Goal: Information Seeking & Learning: Learn about a topic

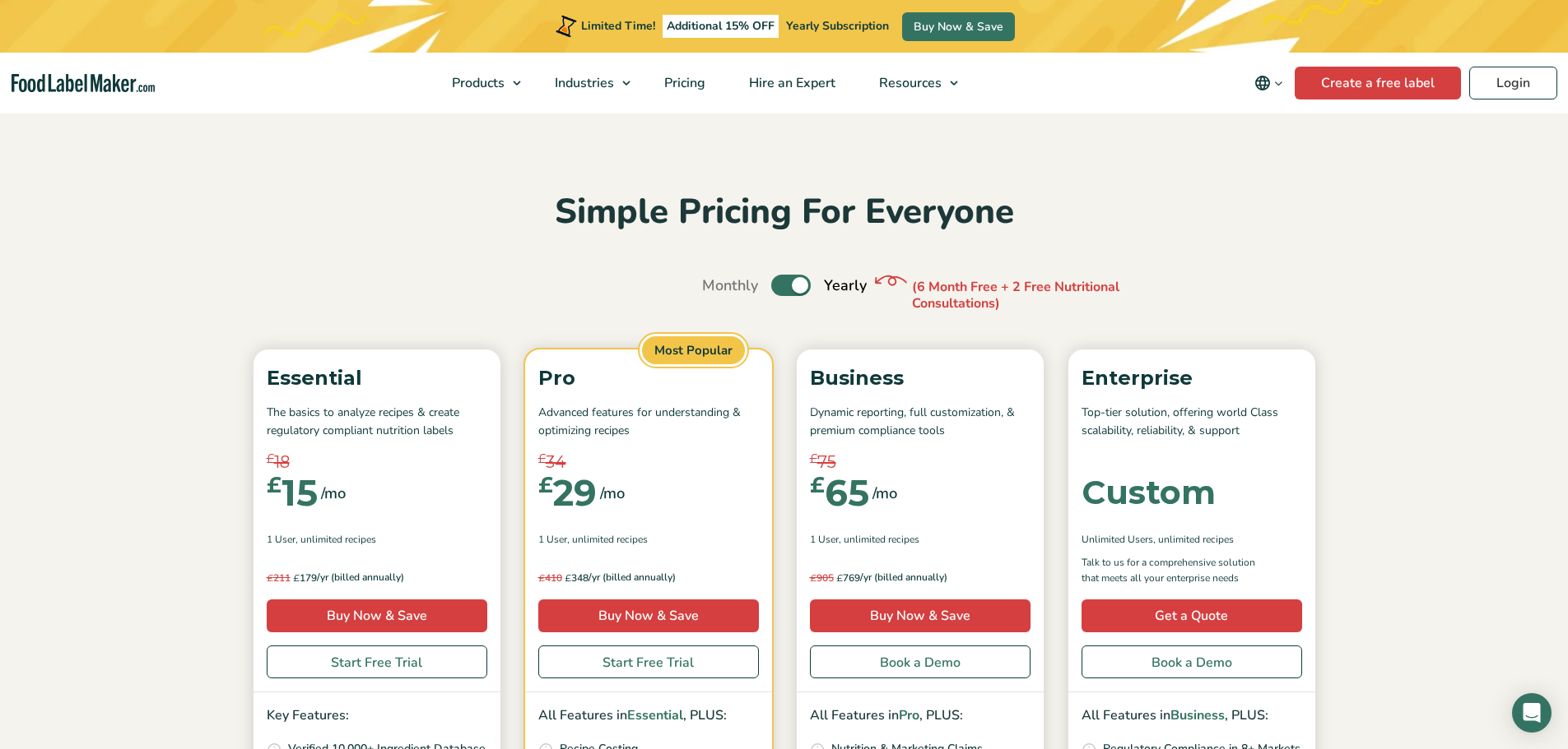
click at [789, 284] on label "Toggle" at bounding box center [791, 285] width 40 height 21
click at [716, 284] on input "Toggle" at bounding box center [710, 285] width 11 height 11
click at [810, 286] on label "Toggle" at bounding box center [791, 285] width 40 height 21
click at [716, 286] on input "Toggle" at bounding box center [710, 285] width 11 height 11
click at [794, 280] on label "Toggle" at bounding box center [791, 285] width 40 height 21
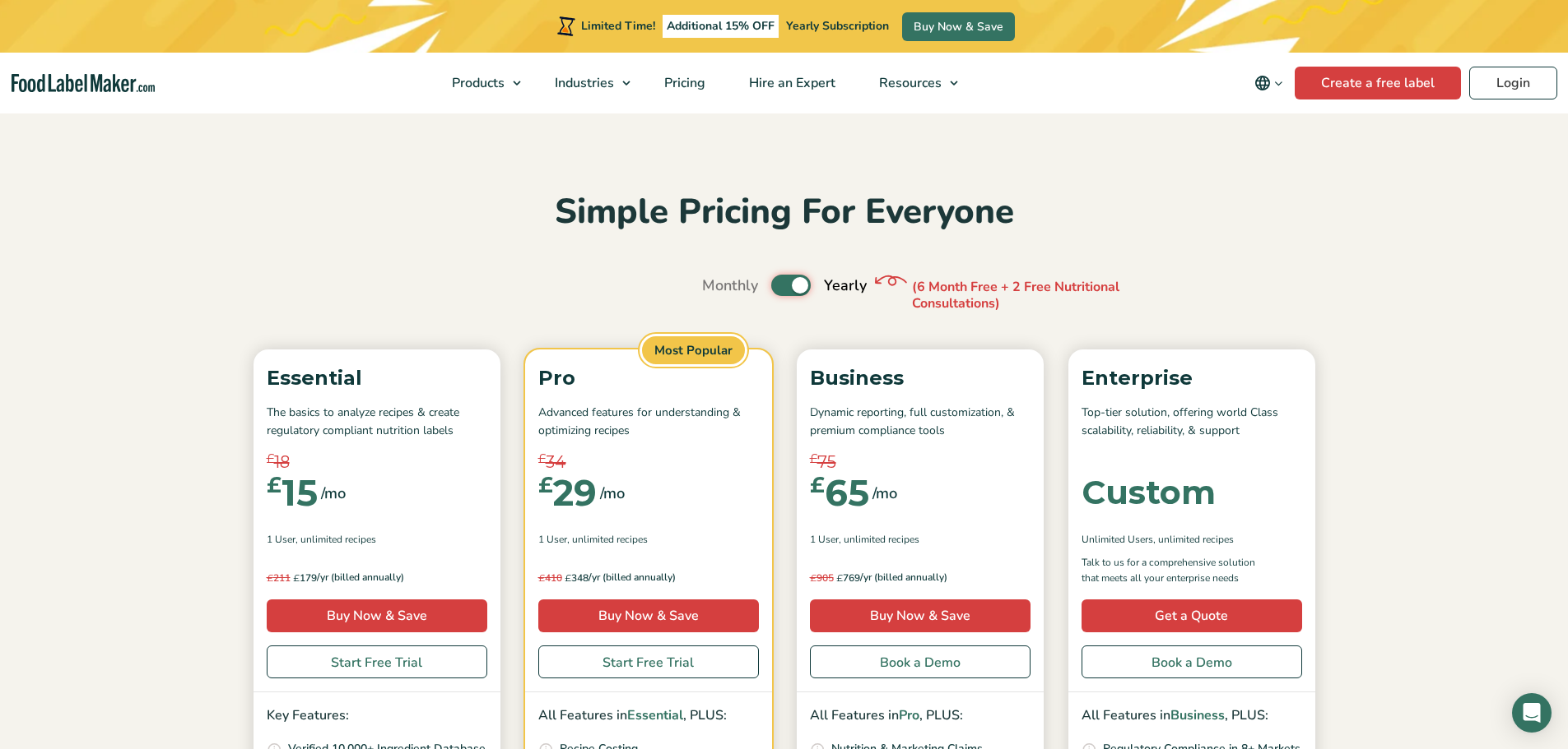
click at [716, 280] on input "Toggle" at bounding box center [710, 285] width 11 height 11
click at [793, 280] on label "Toggle" at bounding box center [791, 285] width 40 height 21
click at [716, 280] on input "Toggle" at bounding box center [710, 285] width 11 height 11
checkbox input "true"
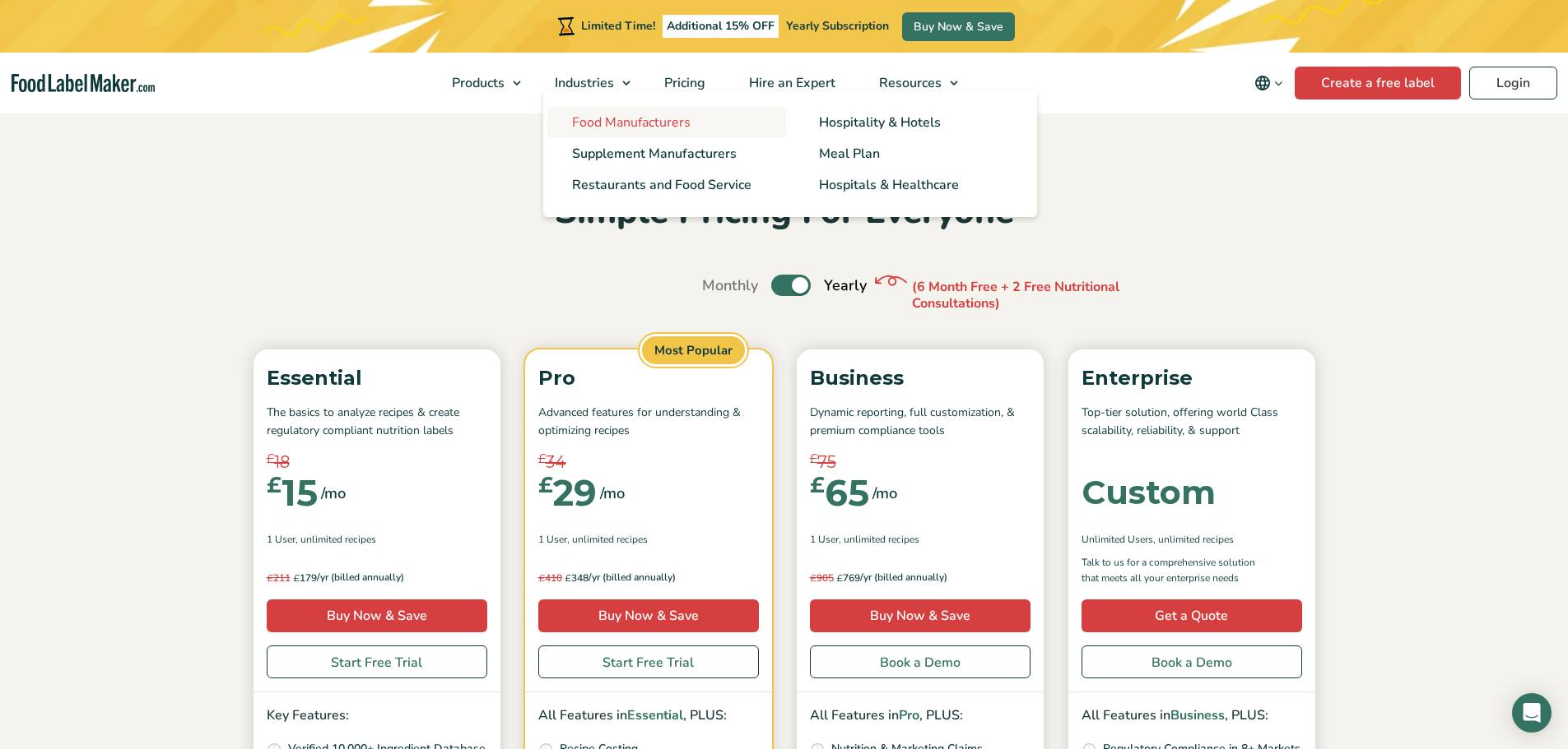
click at [587, 122] on span "Food Manufacturers" at bounding box center [631, 122] width 118 height 18
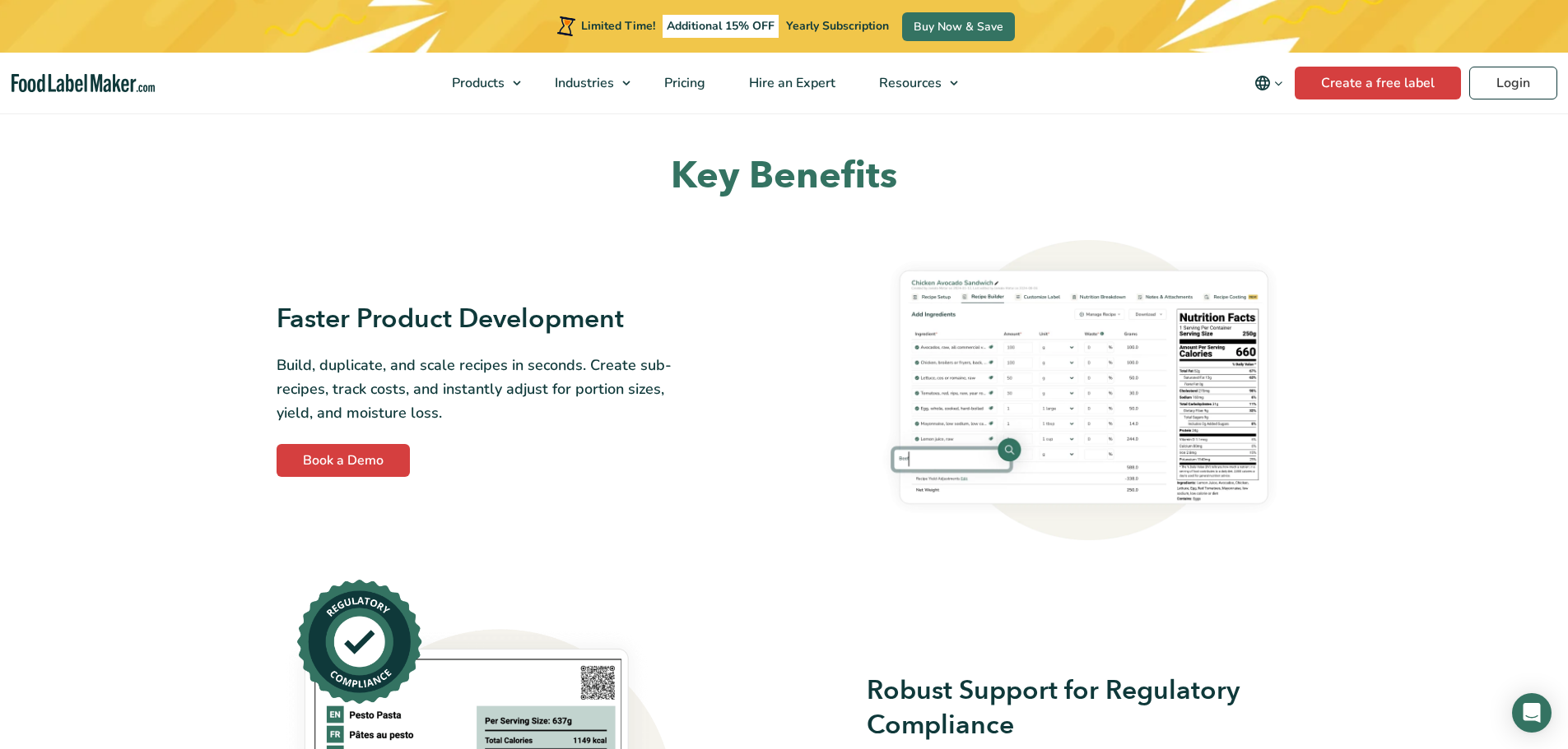
scroll to position [822, 0]
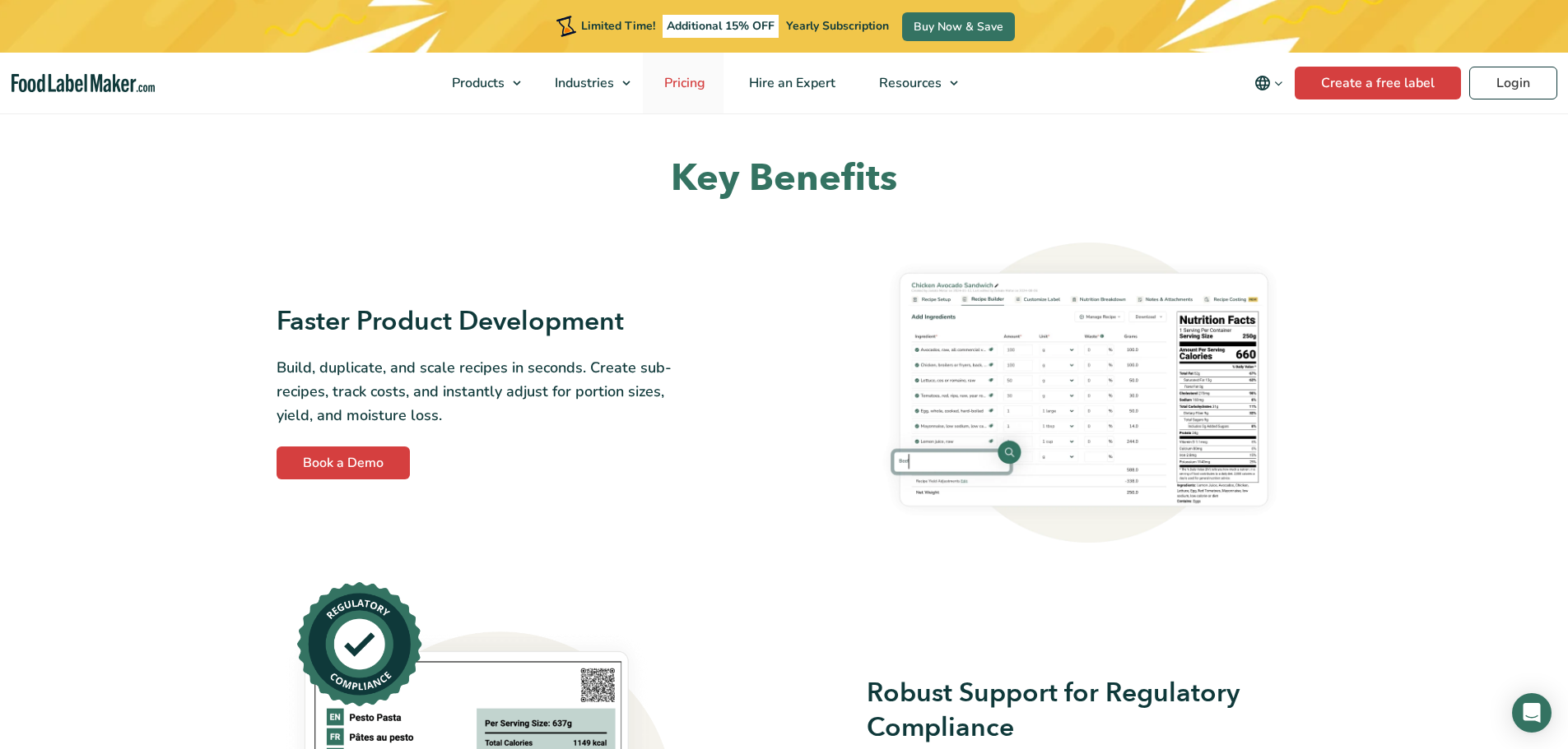
click at [689, 84] on span "Pricing" at bounding box center [683, 83] width 48 height 18
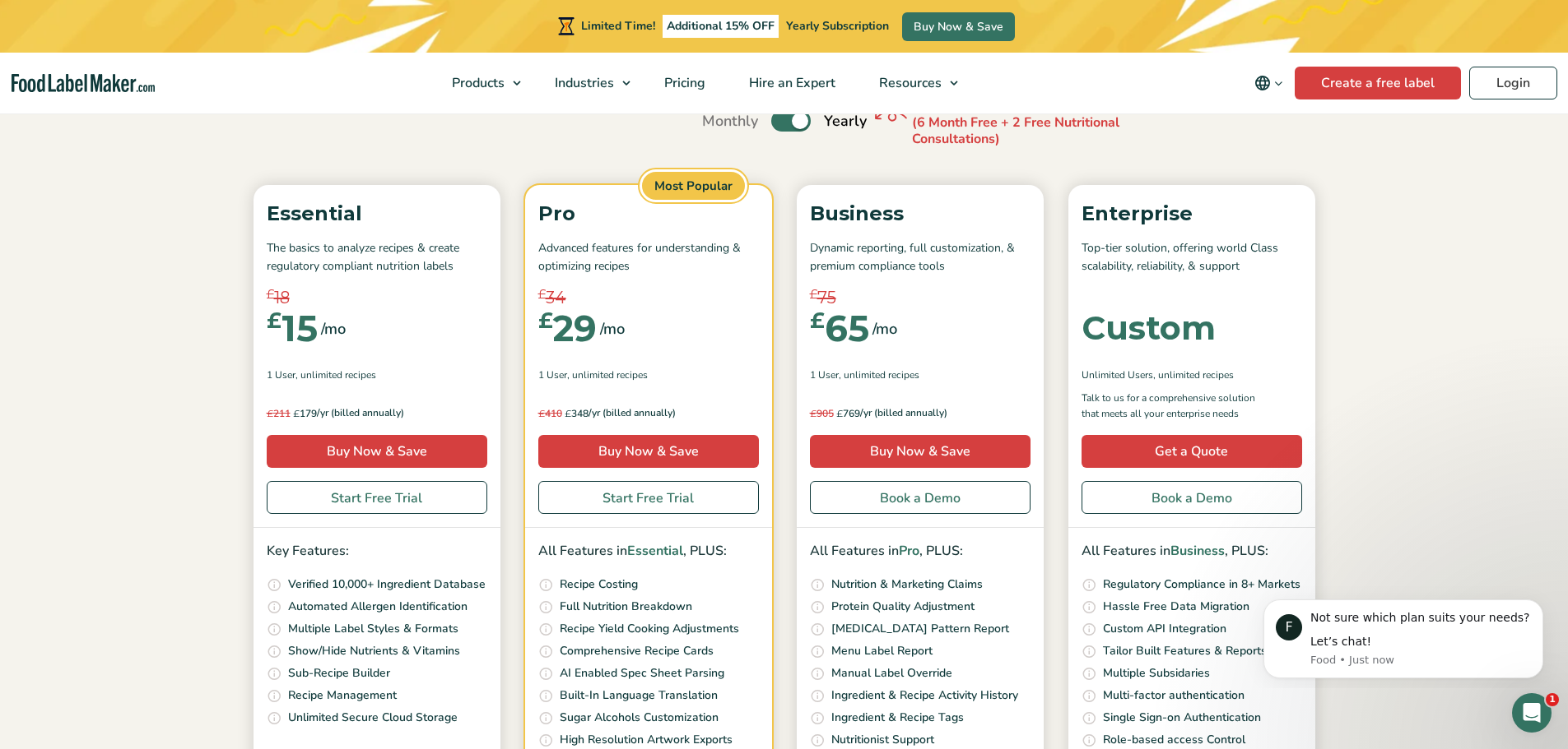
scroll to position [82, 0]
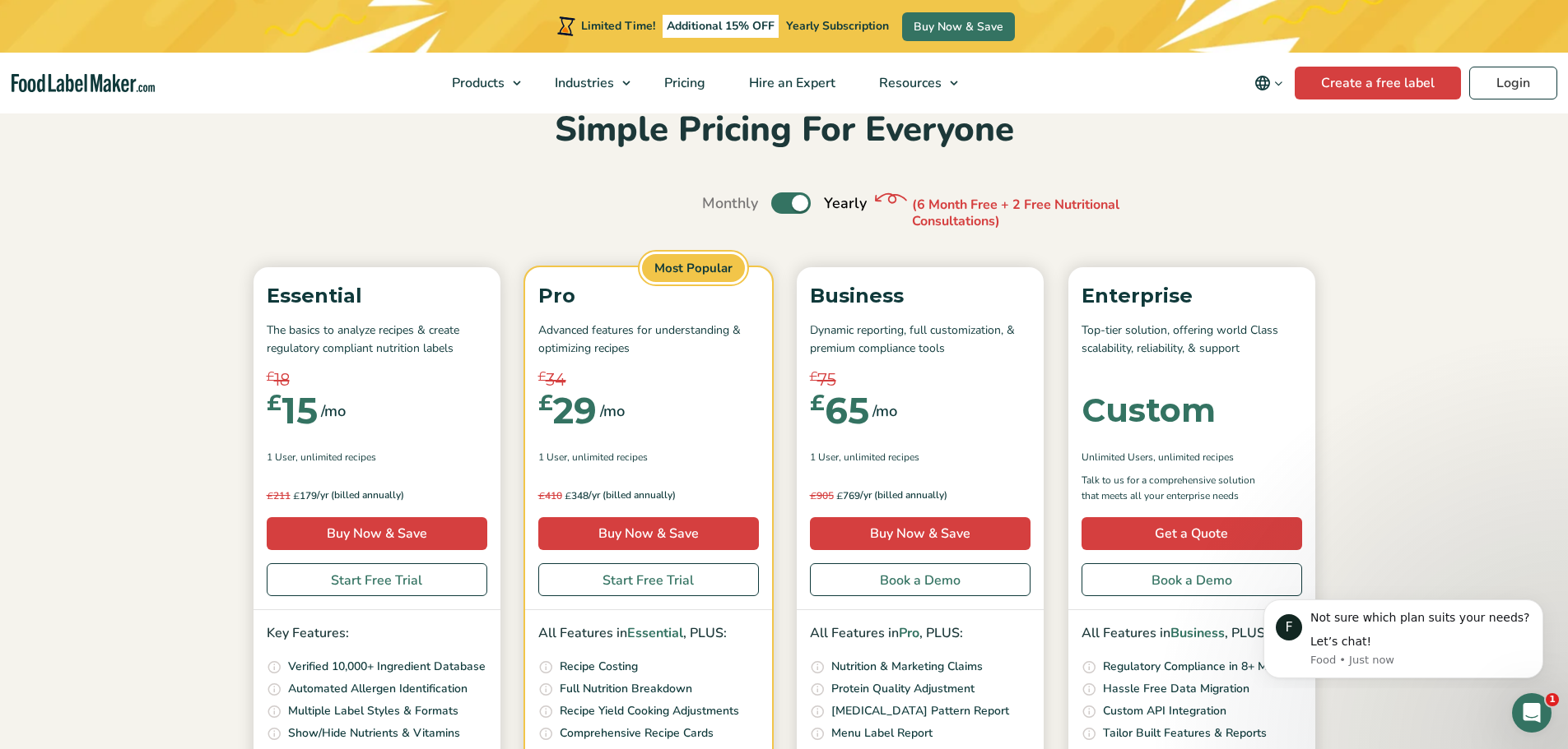
click at [790, 207] on label "Toggle" at bounding box center [791, 203] width 40 height 21
click at [716, 207] on input "Toggle" at bounding box center [710, 204] width 11 height 11
click at [790, 207] on label "Toggle" at bounding box center [791, 203] width 40 height 21
click at [716, 207] on input "Toggle" at bounding box center [710, 204] width 11 height 11
checkbox input "true"
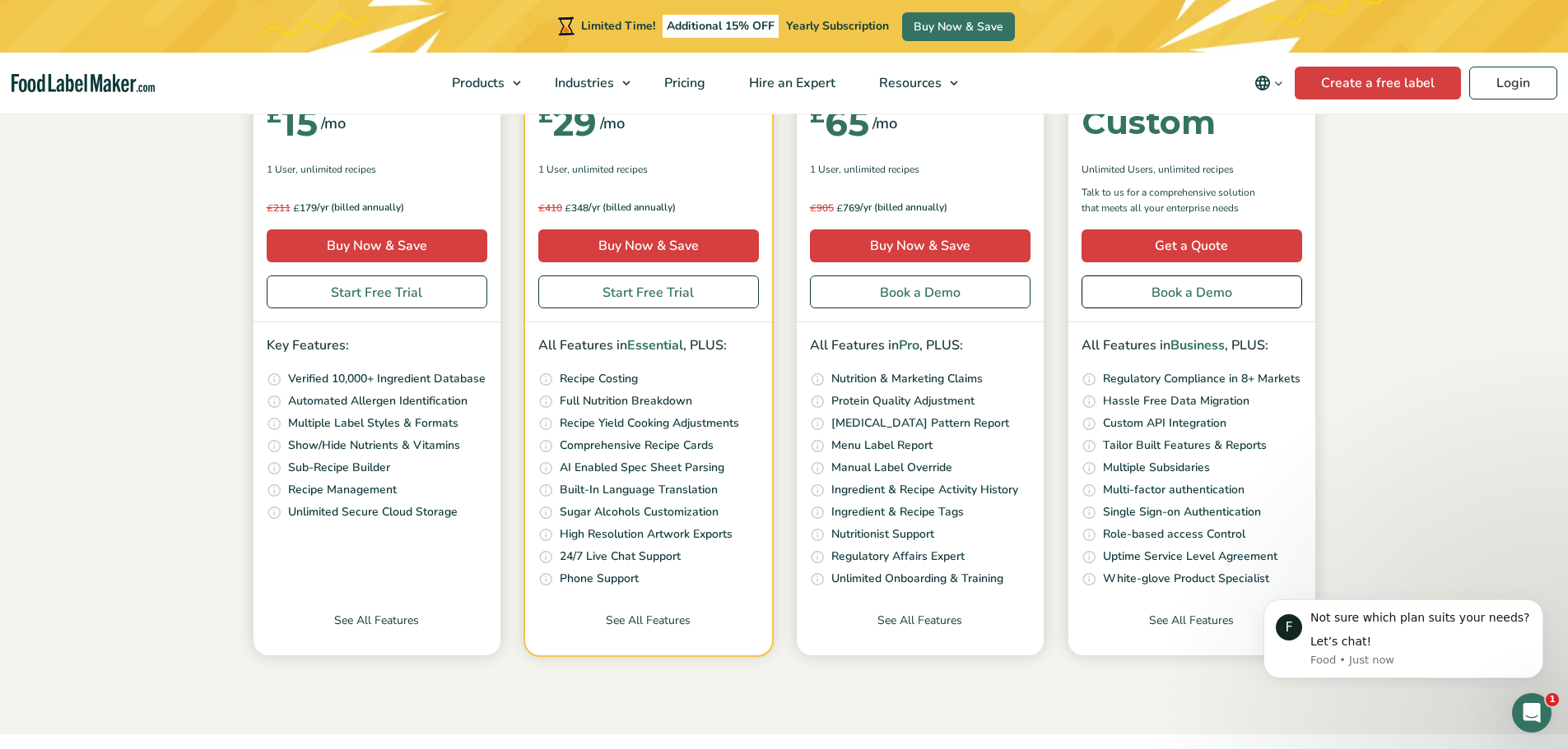
scroll to position [493, 0]
